Goal: Find specific page/section: Find specific page/section

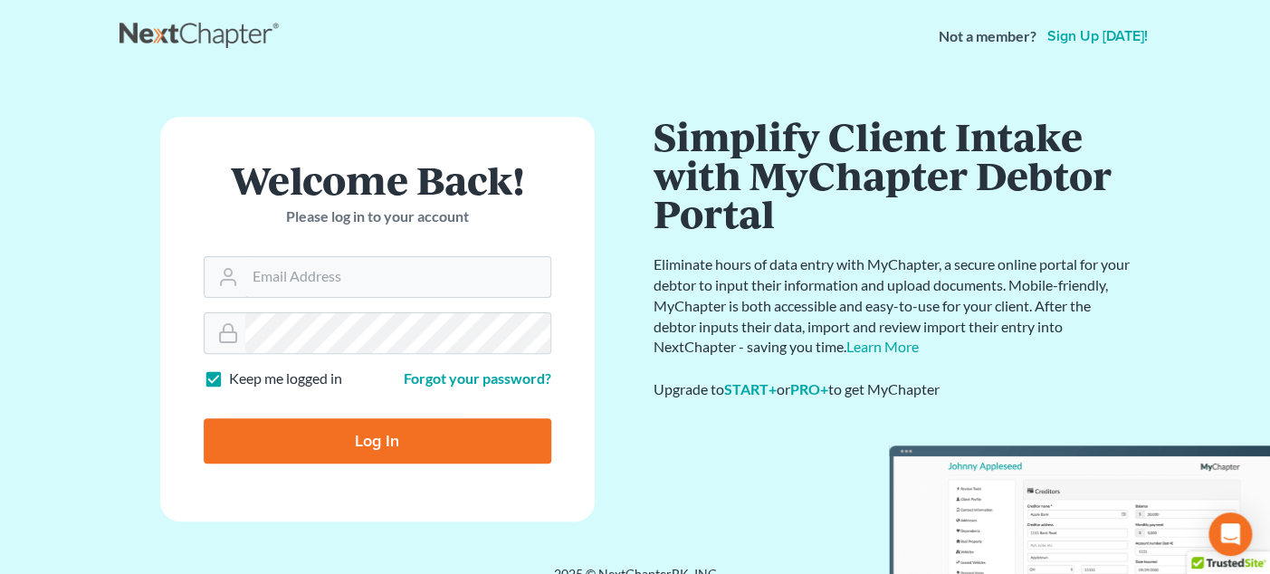
type input "[EMAIL_ADDRESS][DOMAIN_NAME]"
click at [429, 449] on input "Log In" at bounding box center [378, 440] width 348 height 45
type input "Thinking..."
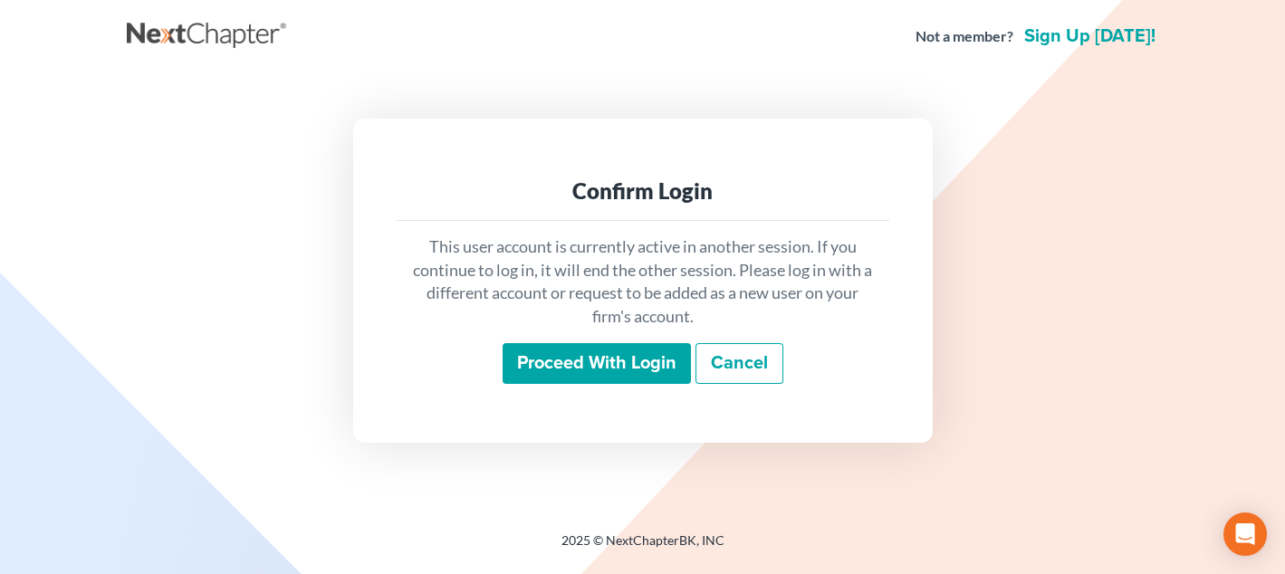
click at [627, 369] on input "Proceed with login" at bounding box center [597, 364] width 188 height 42
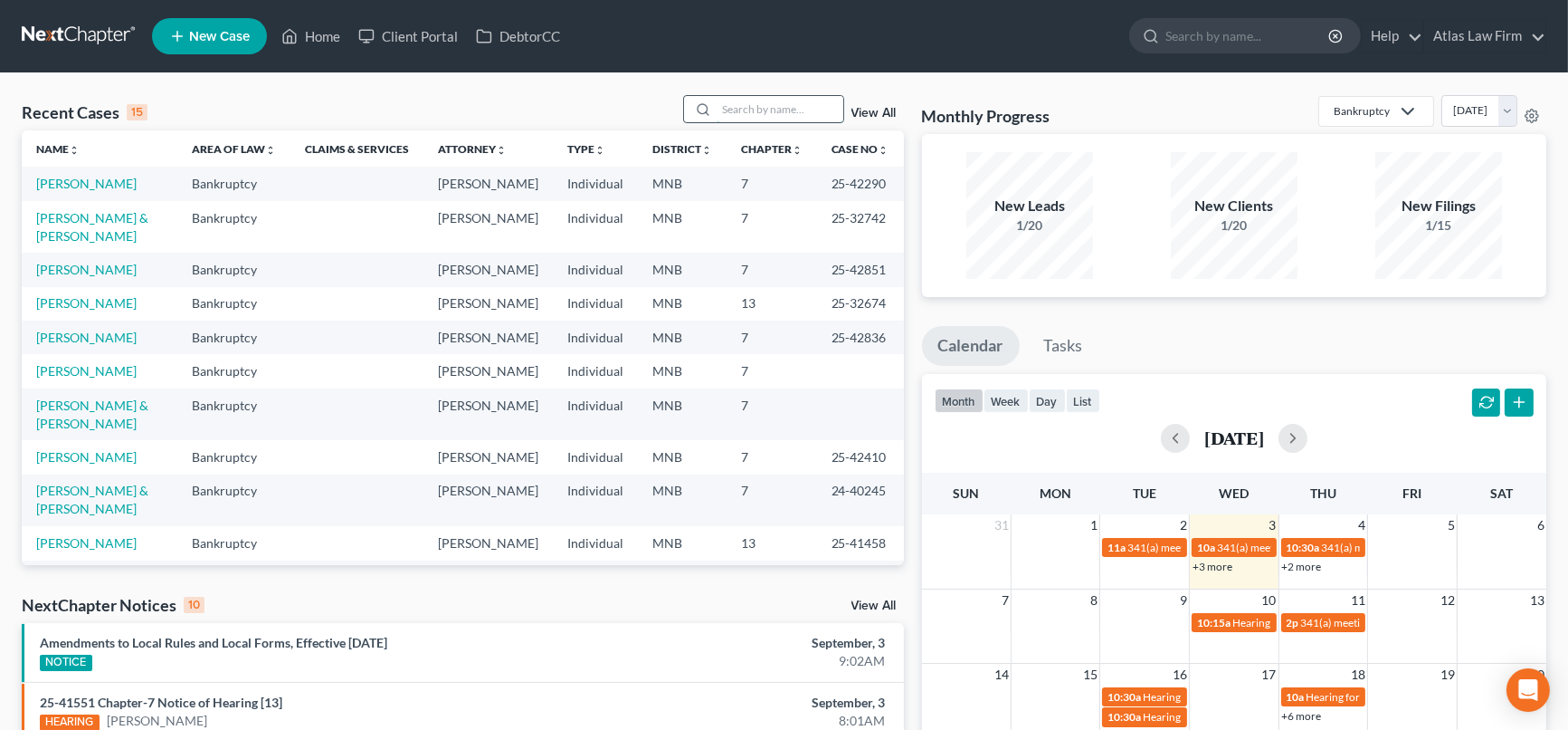
click at [800, 107] on input "search" at bounding box center [780, 109] width 127 height 26
click at [89, 321] on td "[PERSON_NAME]" at bounding box center [100, 304] width 156 height 34
click at [91, 311] on link "[PERSON_NAME]" at bounding box center [86, 302] width 101 height 15
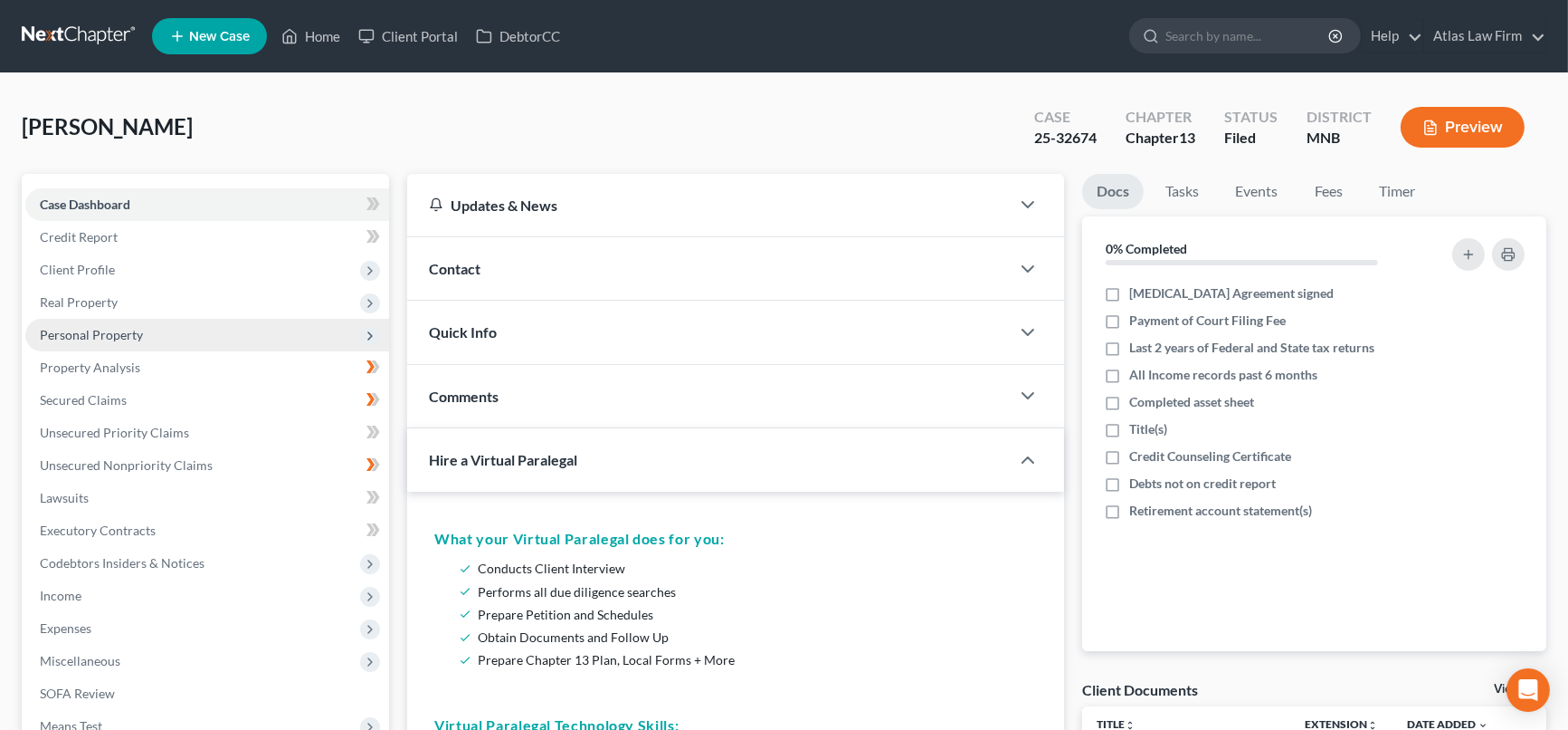
click at [109, 327] on span "Personal Property" at bounding box center [91, 334] width 103 height 15
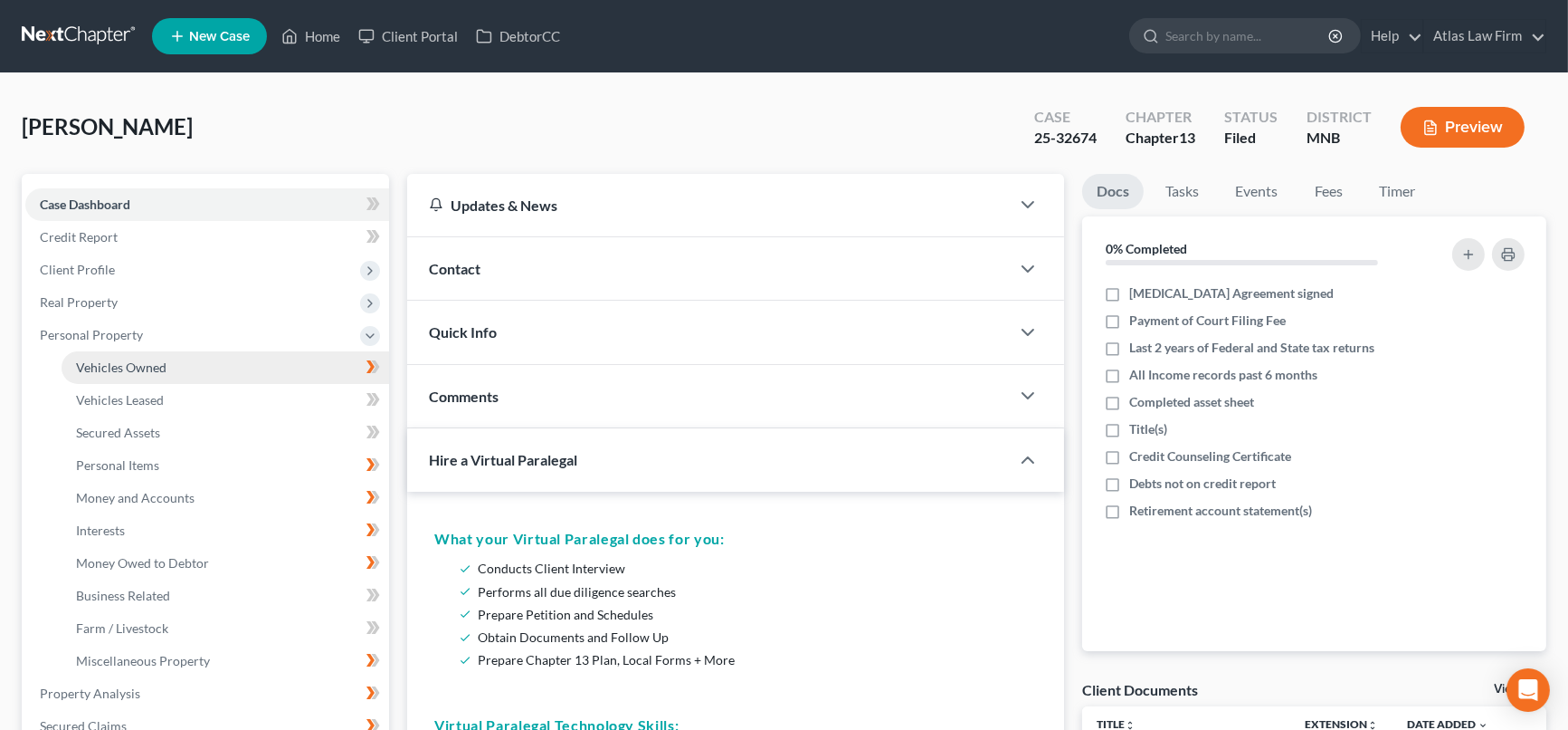
click at [101, 377] on link "Vehicles Owned" at bounding box center [226, 367] width 328 height 33
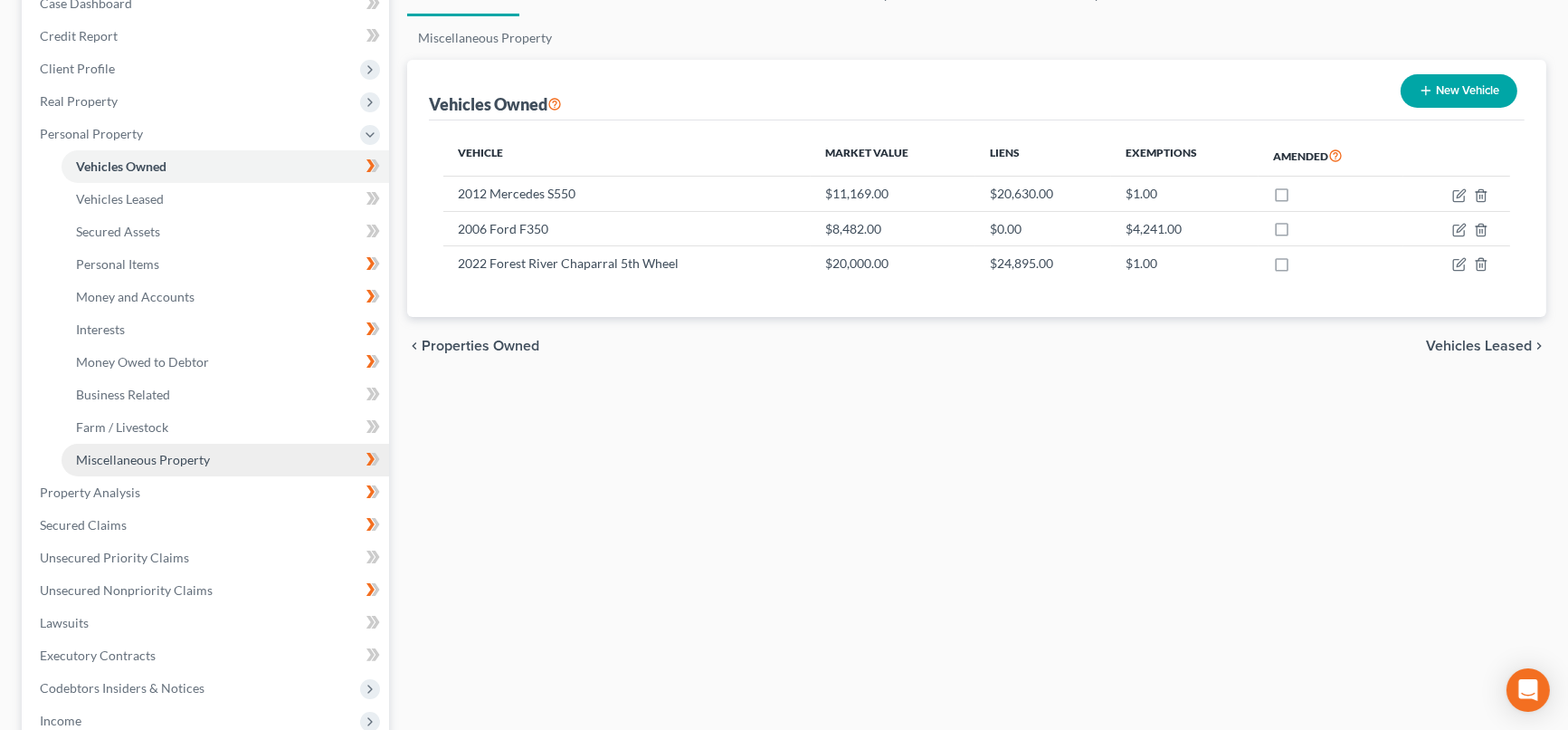
click at [96, 459] on span "Miscellaneous Property" at bounding box center [143, 459] width 134 height 15
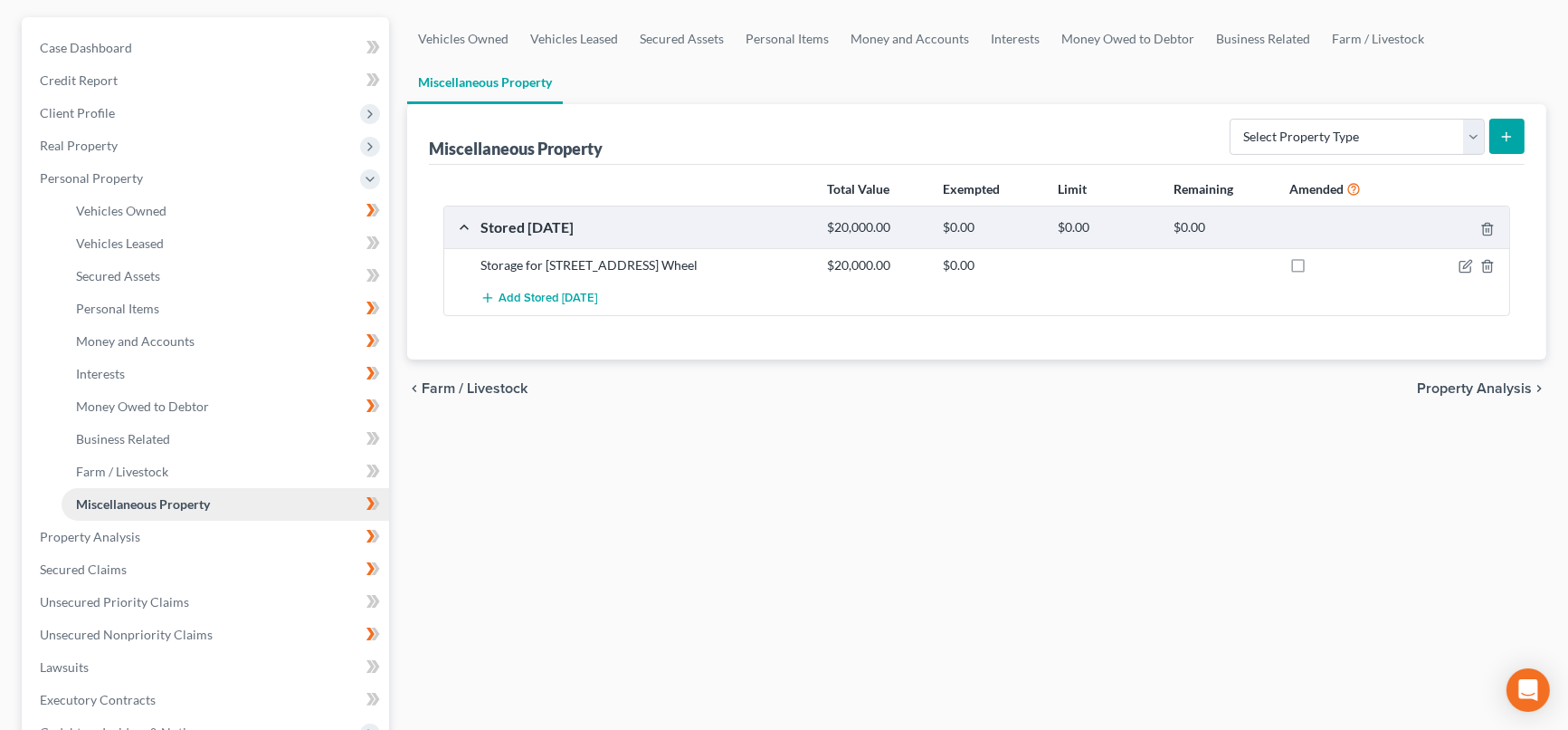
scroll to position [402, 0]
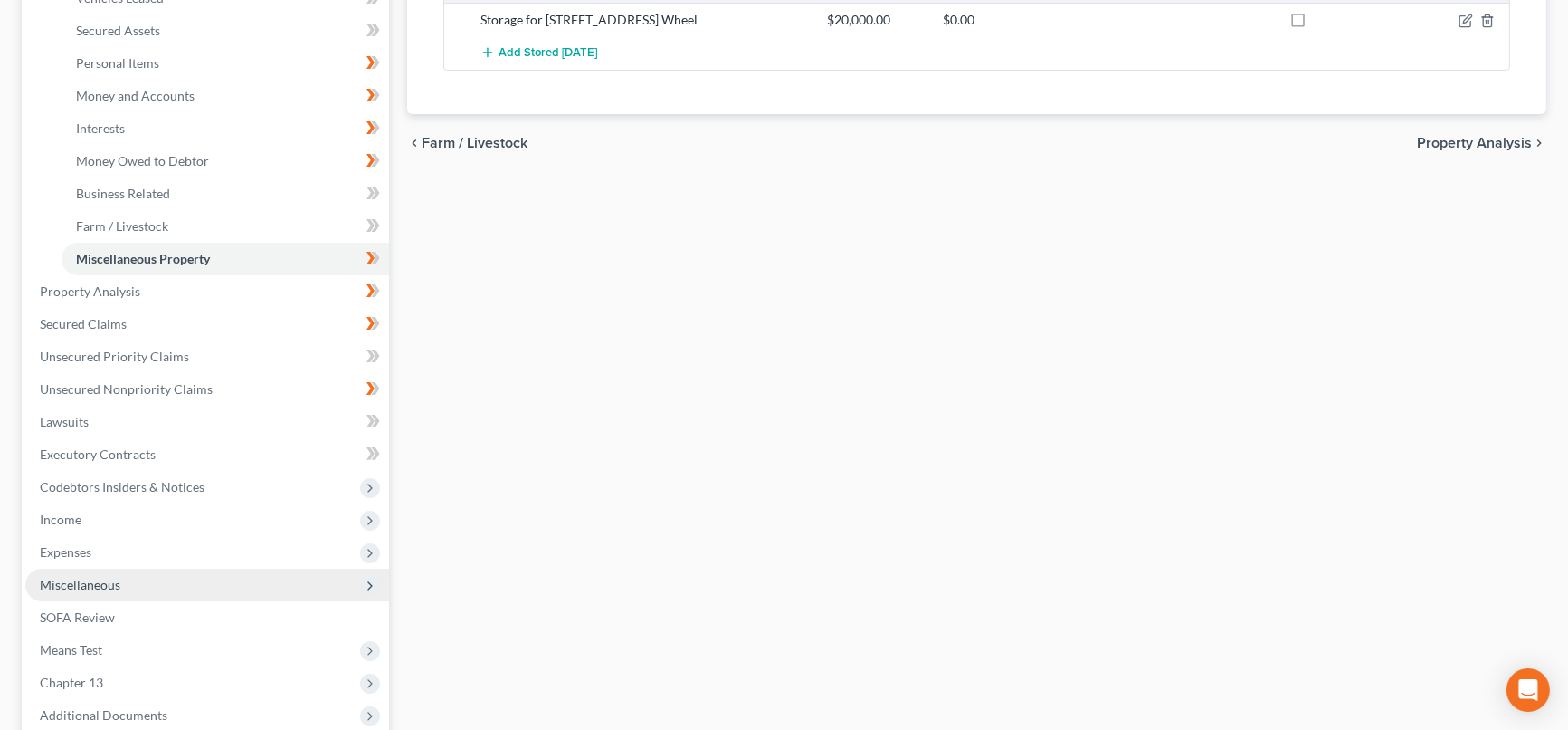
click at [113, 573] on span "Miscellaneous" at bounding box center [207, 585] width 364 height 33
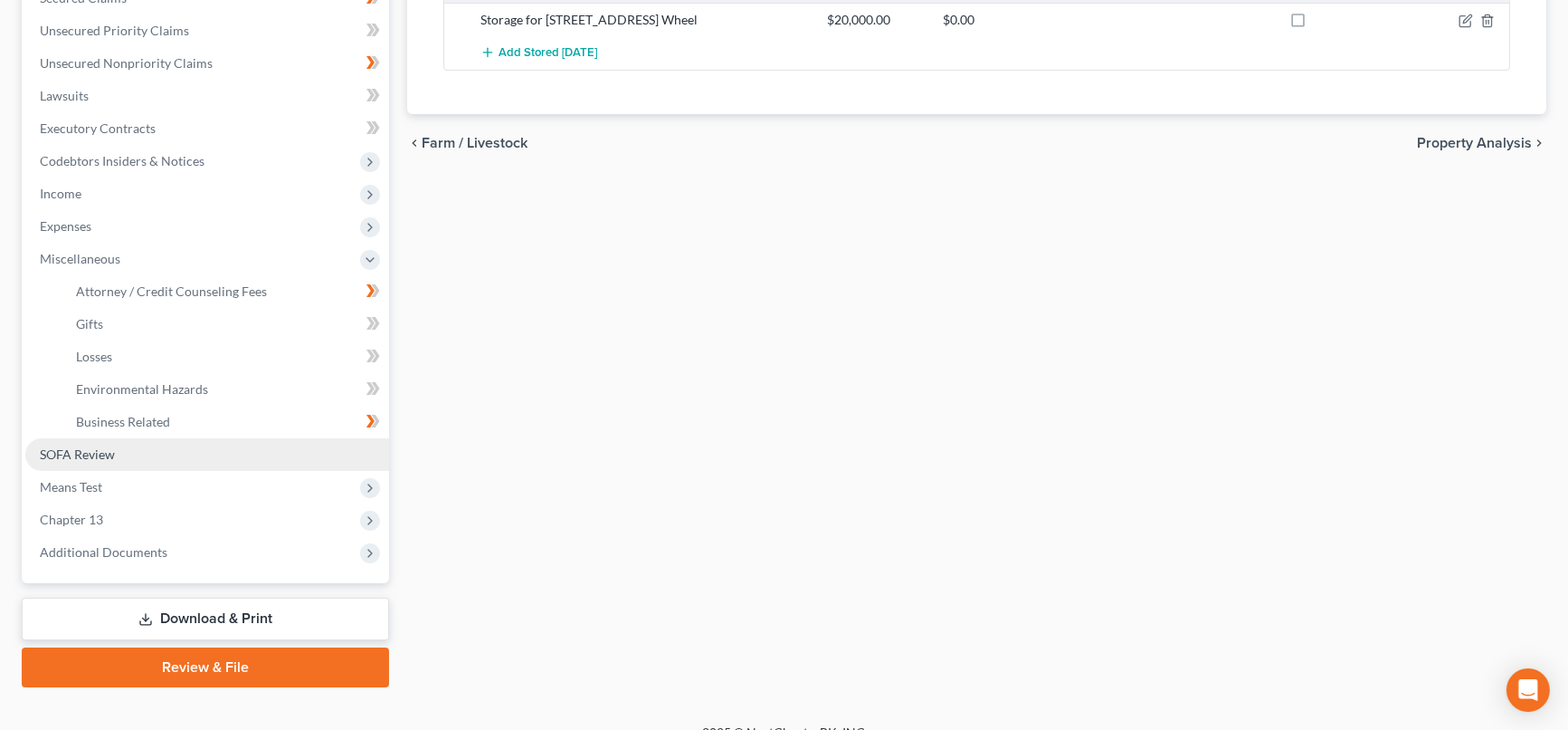
click at [127, 460] on link "SOFA Review" at bounding box center [207, 454] width 364 height 33
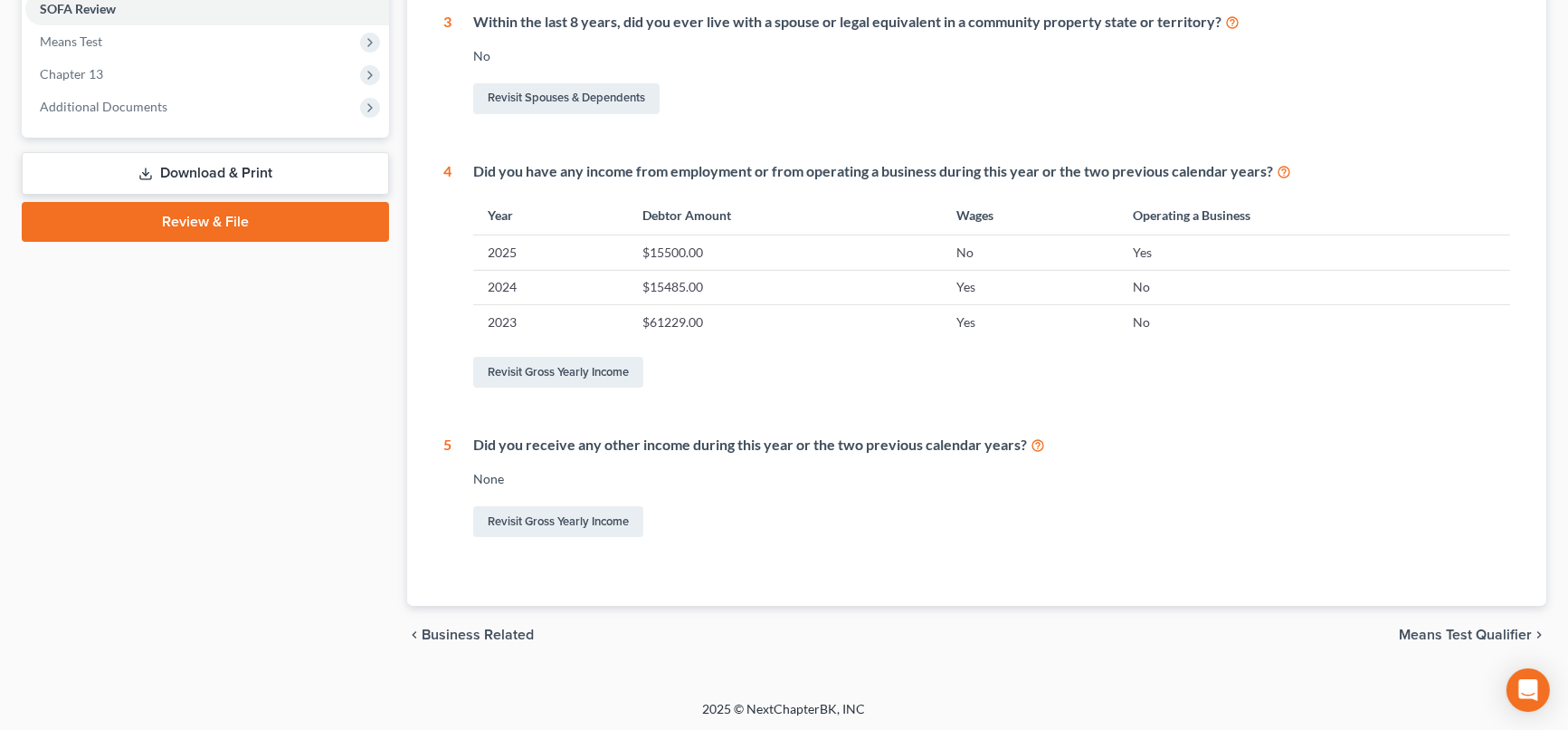
scroll to position [81, 0]
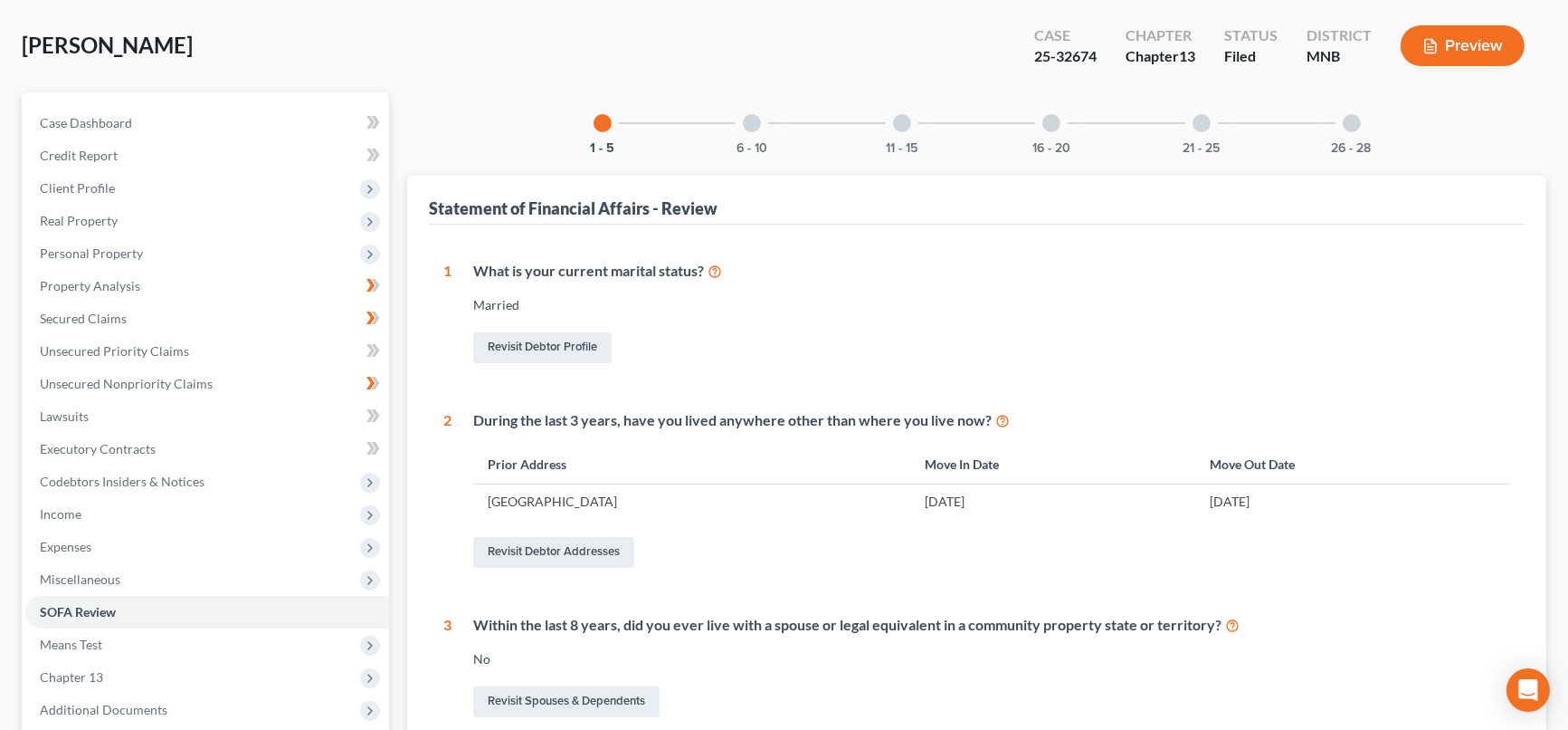
click at [758, 124] on div at bounding box center [752, 123] width 18 height 18
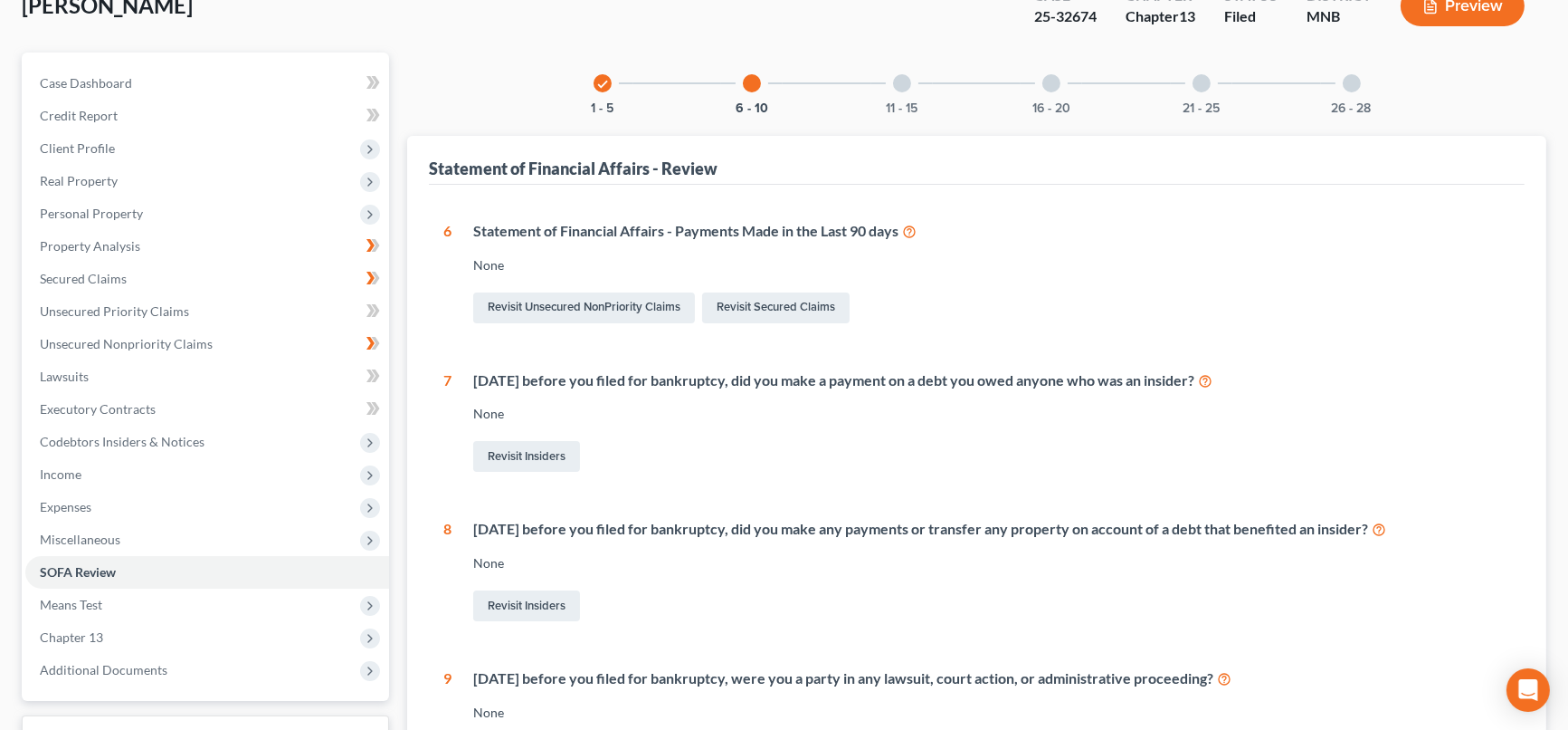
scroll to position [0, 0]
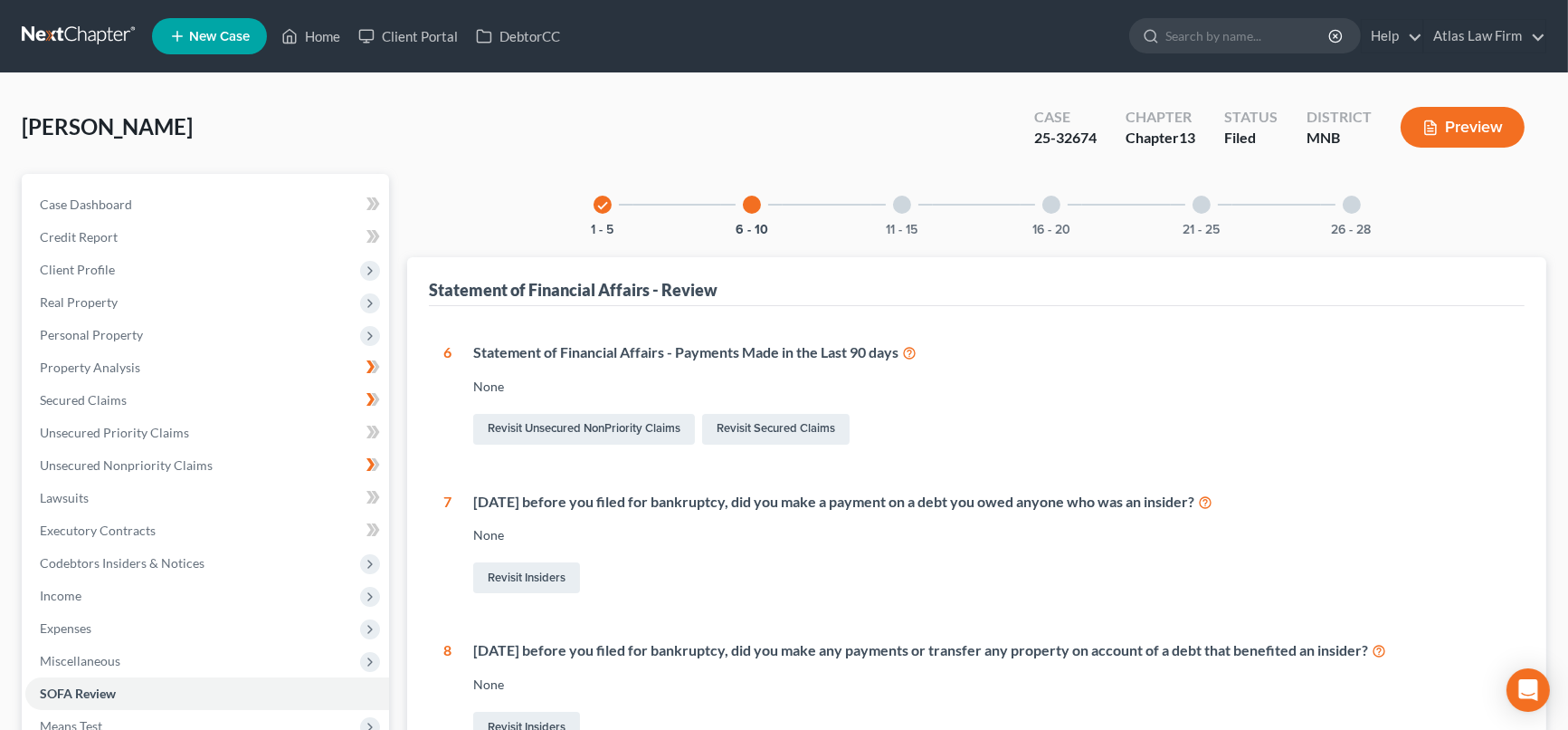
click at [904, 197] on div at bounding box center [902, 205] width 18 height 18
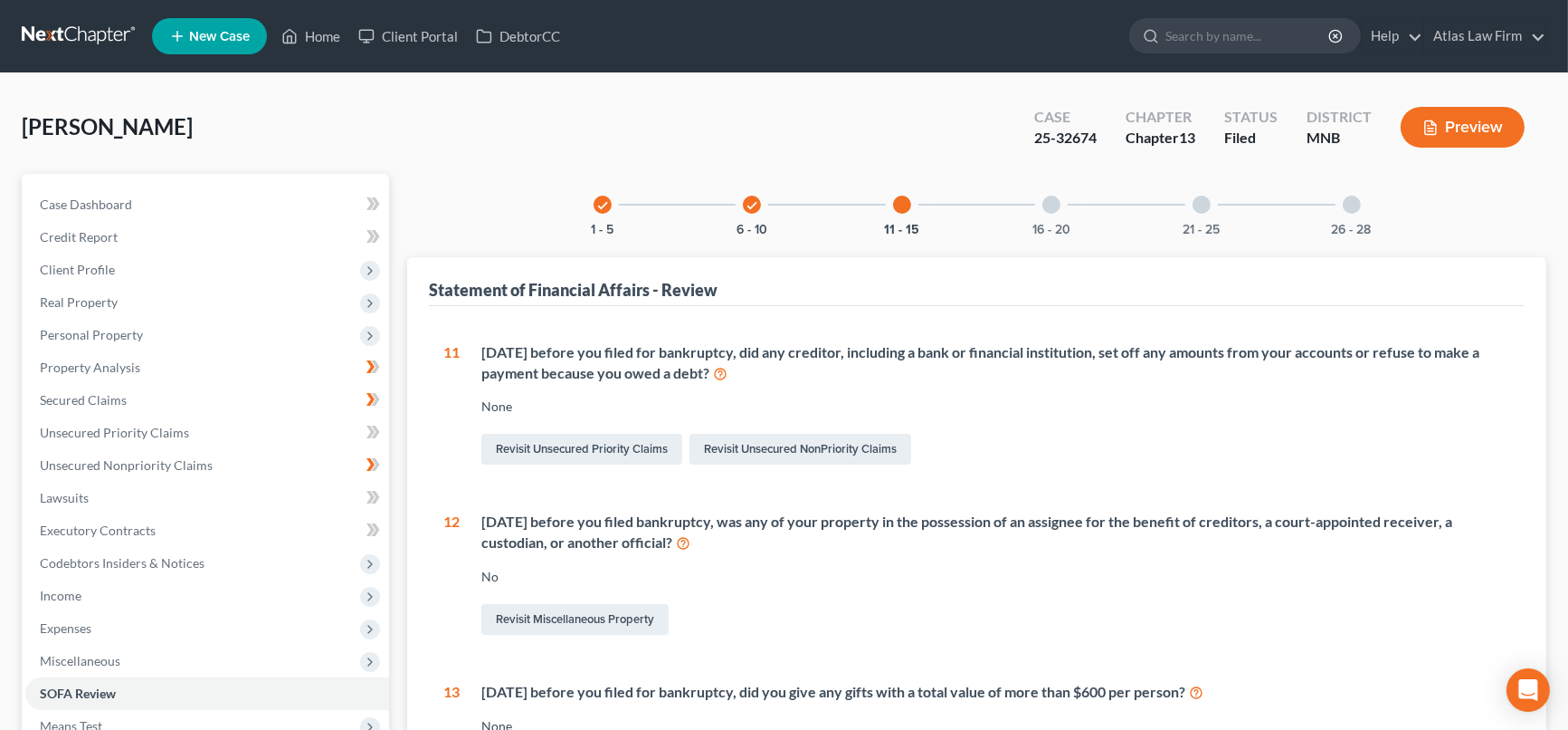
click at [1043, 205] on div at bounding box center [1051, 205] width 18 height 18
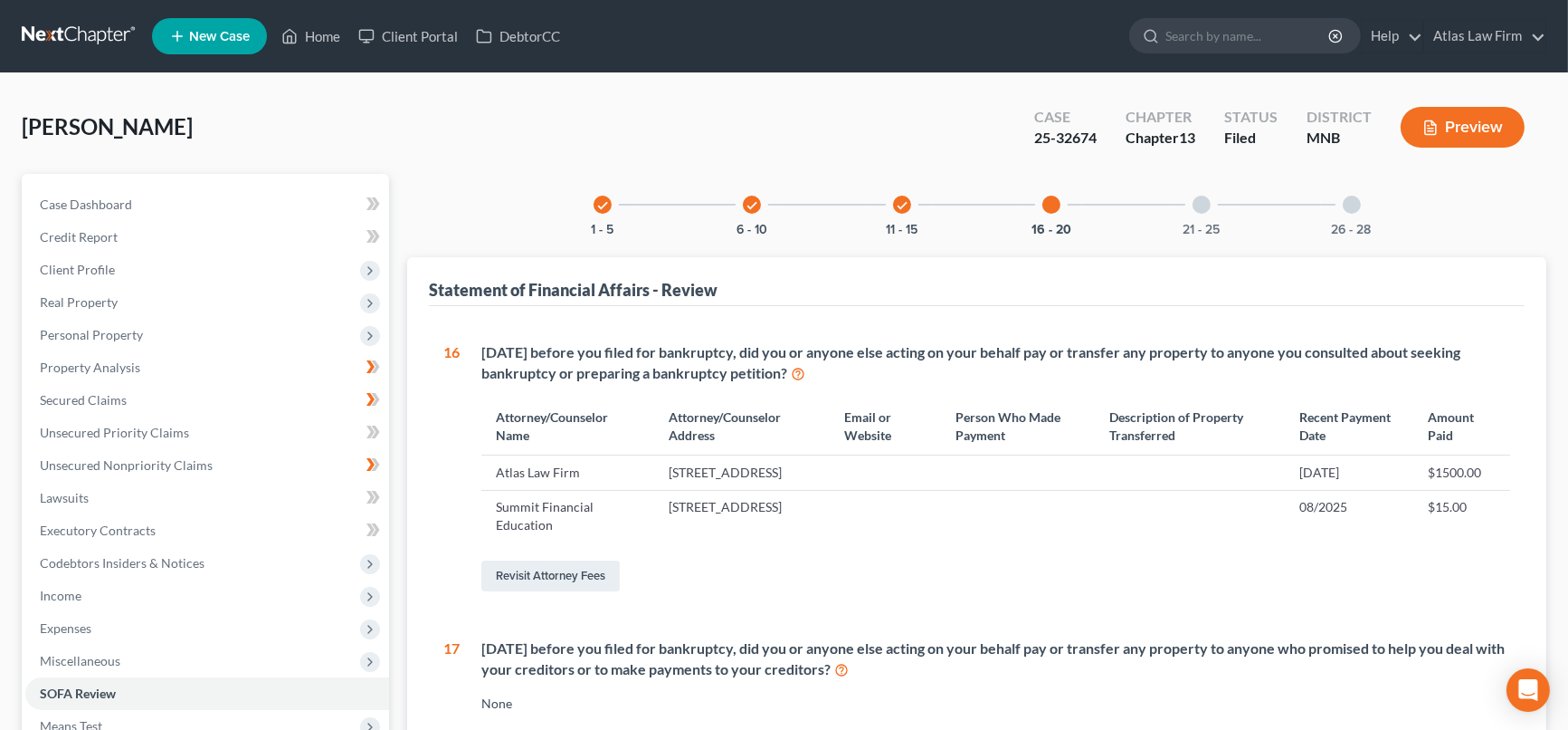
click at [1197, 217] on div "21 - 25" at bounding box center [1202, 205] width 62 height 62
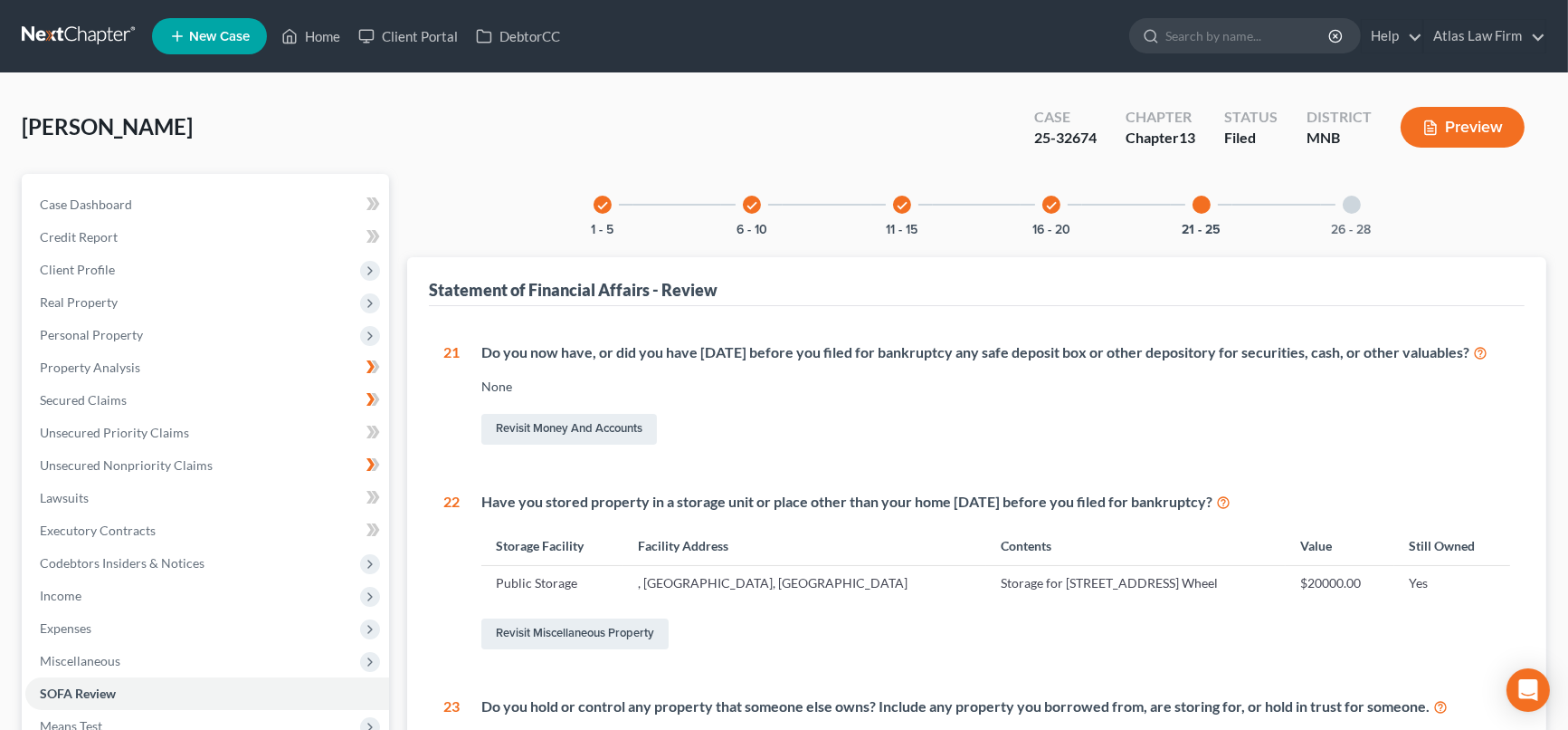
click at [1283, 201] on div at bounding box center [1352, 205] width 18 height 18
